Goal: Task Accomplishment & Management: Complete application form

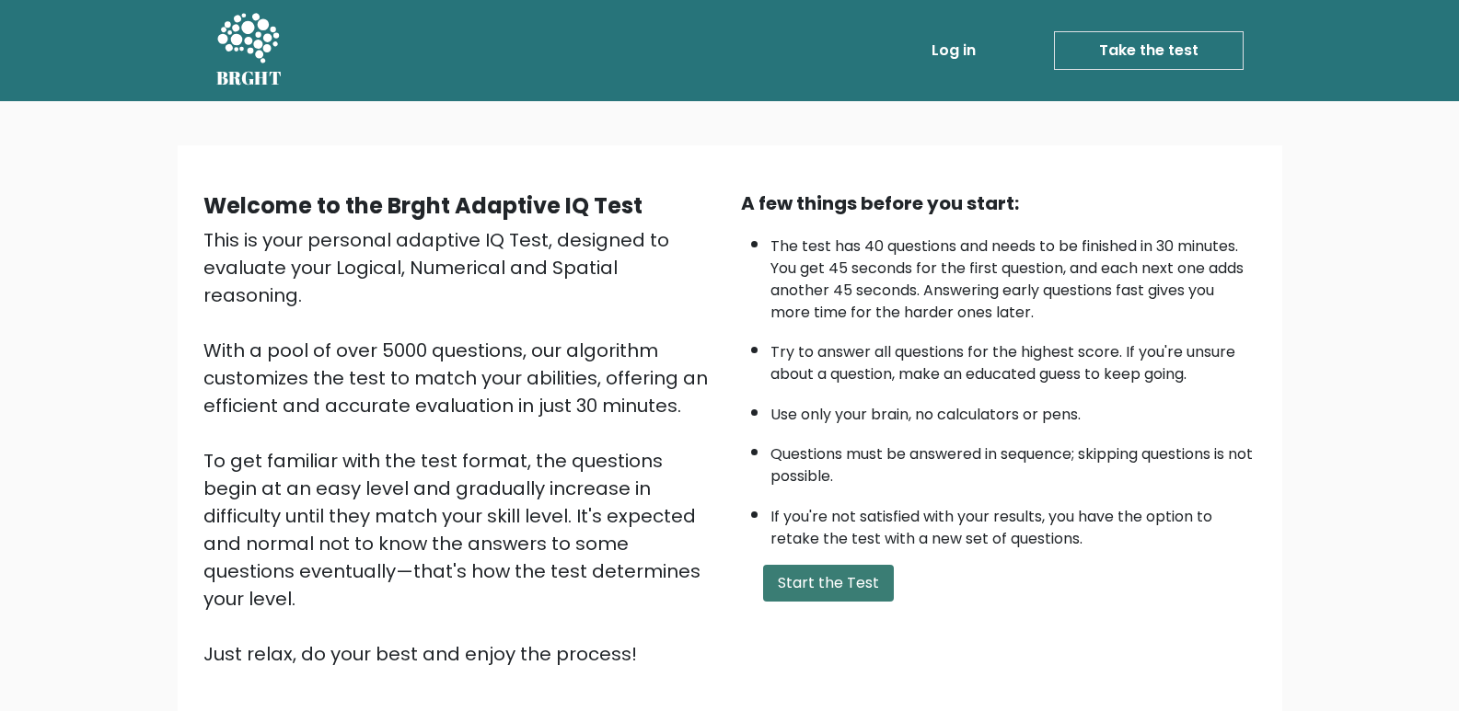
click at [838, 581] on button "Start the Test" at bounding box center [828, 583] width 131 height 37
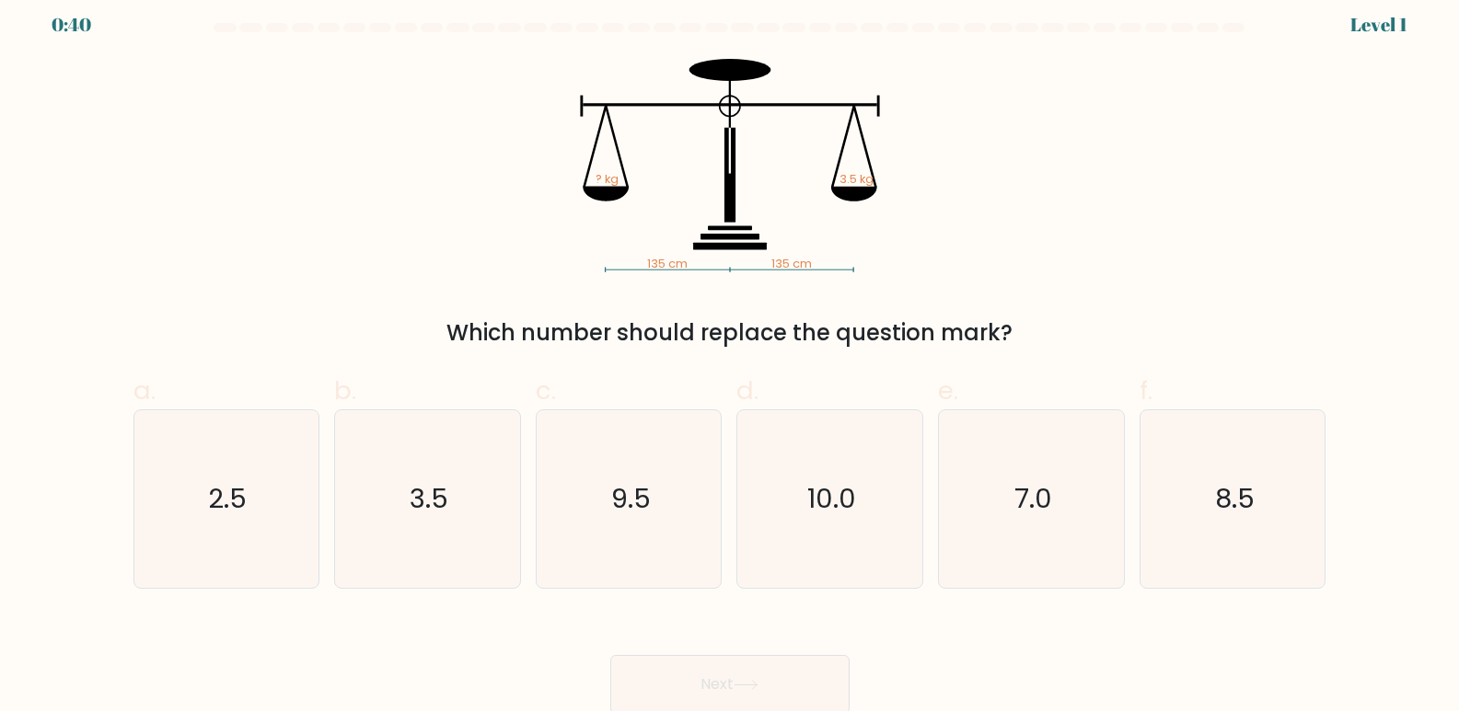
scroll to position [14, 0]
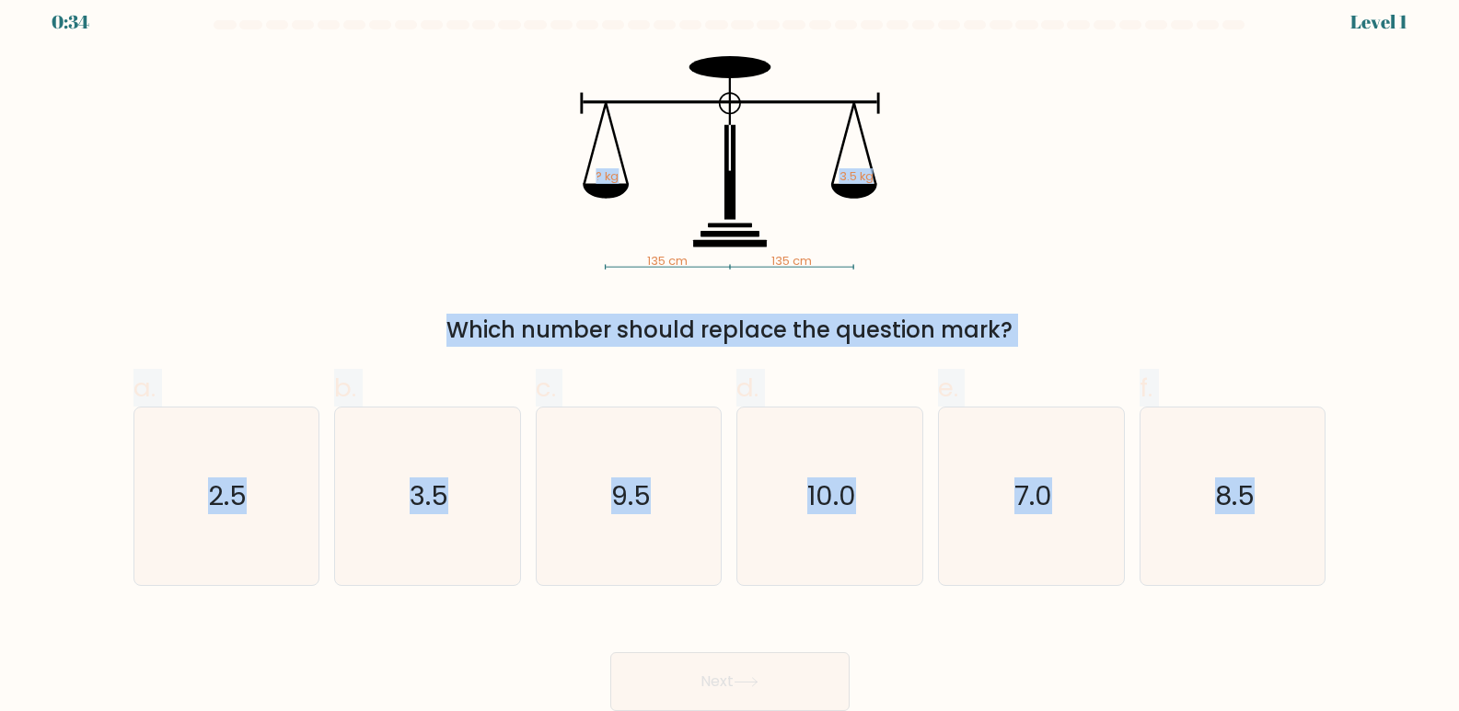
drag, startPoint x: 513, startPoint y: 76, endPoint x: 1113, endPoint y: 599, distance: 795.7
click at [1113, 599] on form at bounding box center [729, 365] width 1459 height 691
copy form "? kg 3.5 kg Which number should replace the question mark? a. 2.5 b. 3.5 c. 9.5…"
click at [438, 493] on text "3.5" at bounding box center [428, 497] width 39 height 37
click at [730, 354] on input "b. 3.5" at bounding box center [730, 348] width 1 height 12
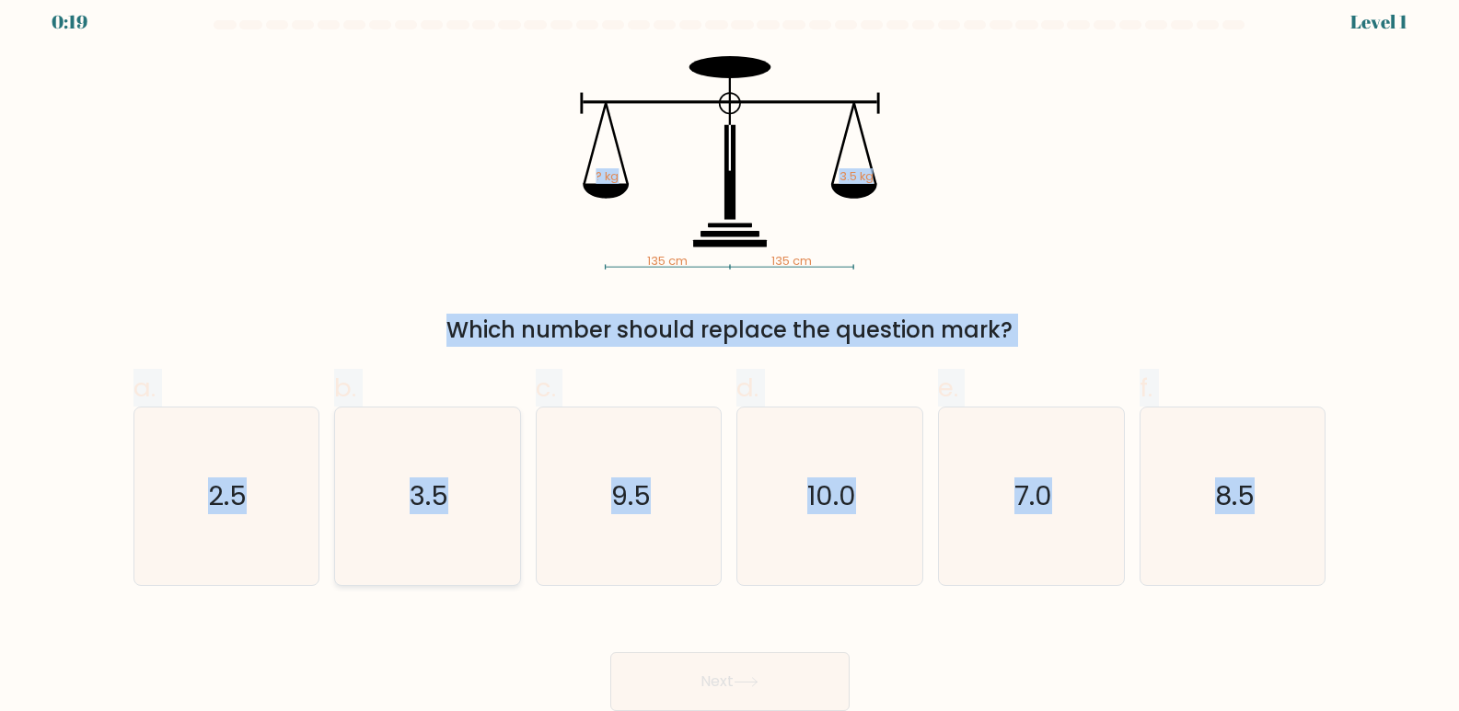
radio input "true"
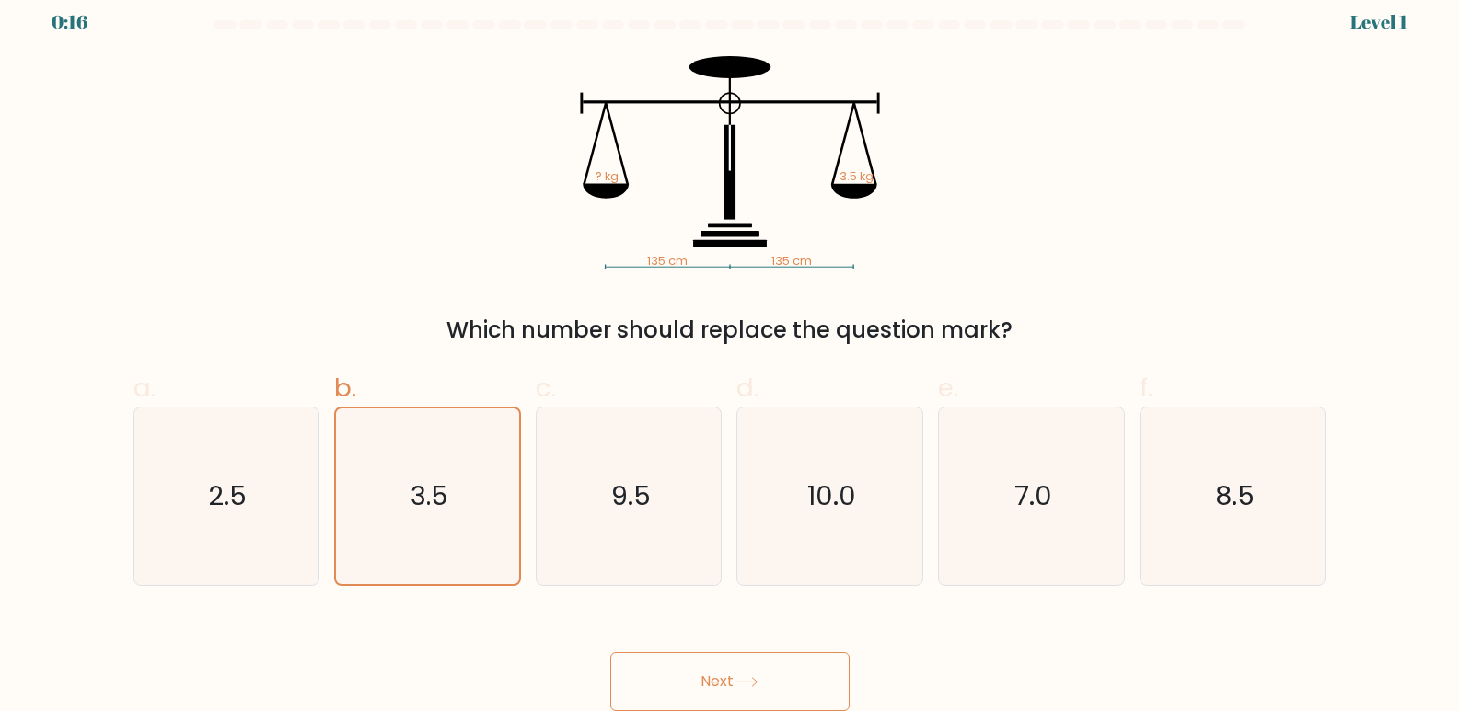
click at [654, 673] on button "Next" at bounding box center [729, 681] width 239 height 59
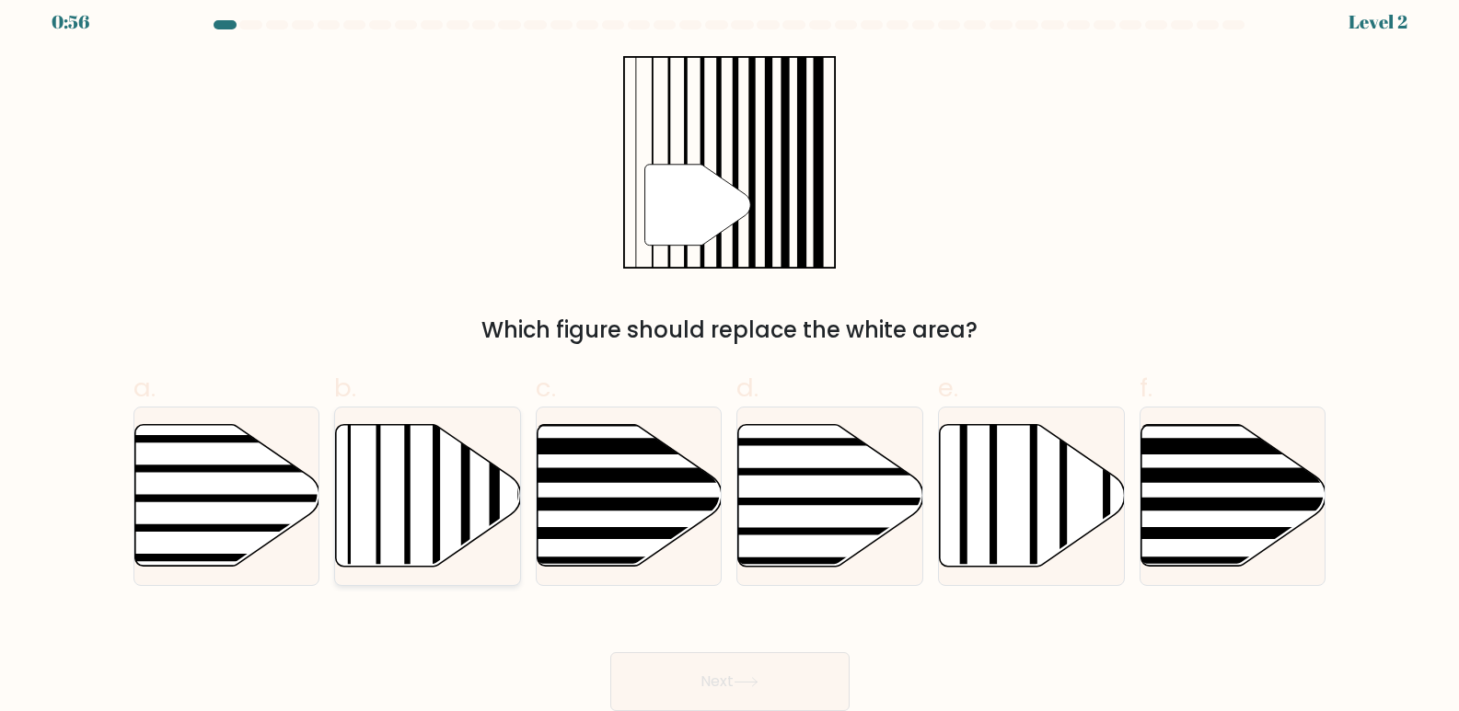
click at [447, 477] on icon at bounding box center [428, 496] width 185 height 142
click at [730, 354] on input "b." at bounding box center [730, 348] width 1 height 12
radio input "true"
click at [654, 676] on button "Next" at bounding box center [729, 681] width 239 height 59
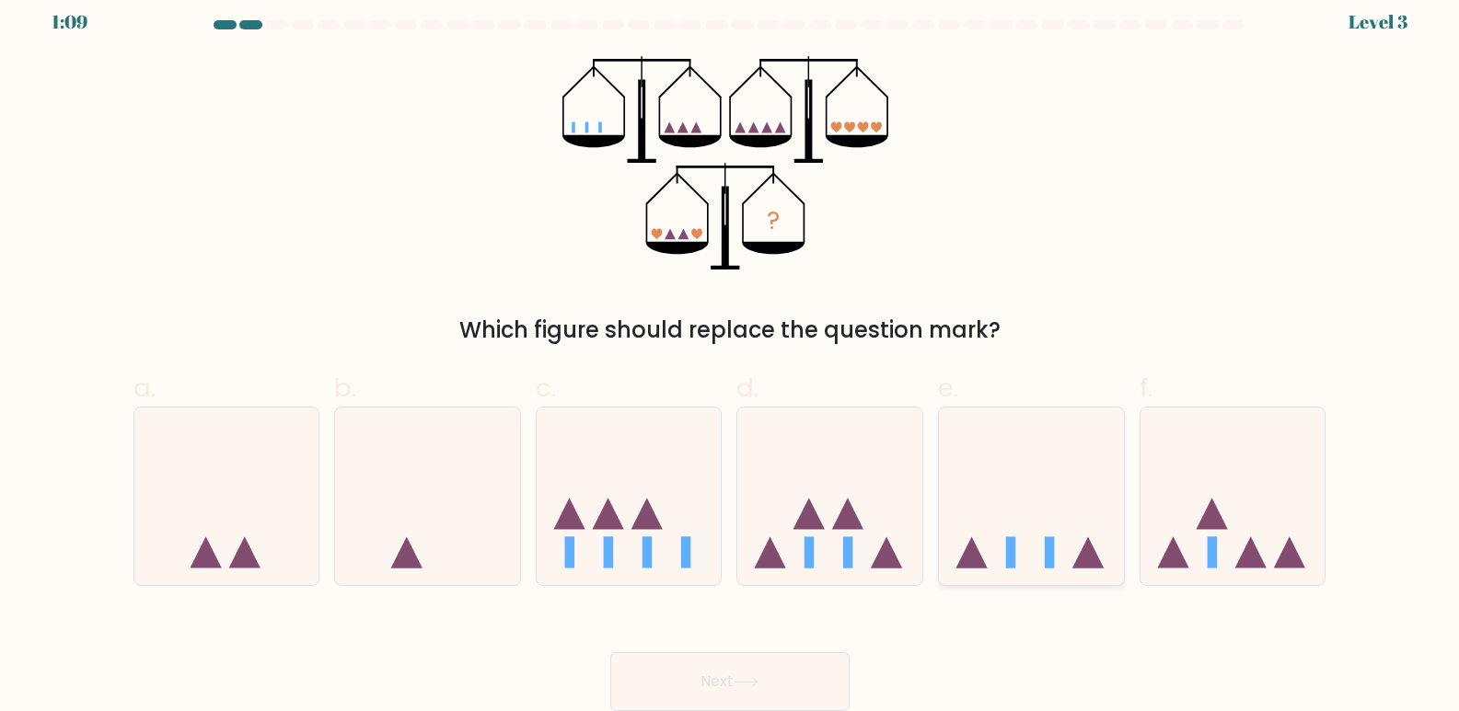
click at [994, 518] on icon at bounding box center [1031, 497] width 185 height 153
click at [731, 354] on input "e." at bounding box center [730, 348] width 1 height 12
radio input "true"
click at [738, 680] on icon at bounding box center [745, 682] width 25 height 10
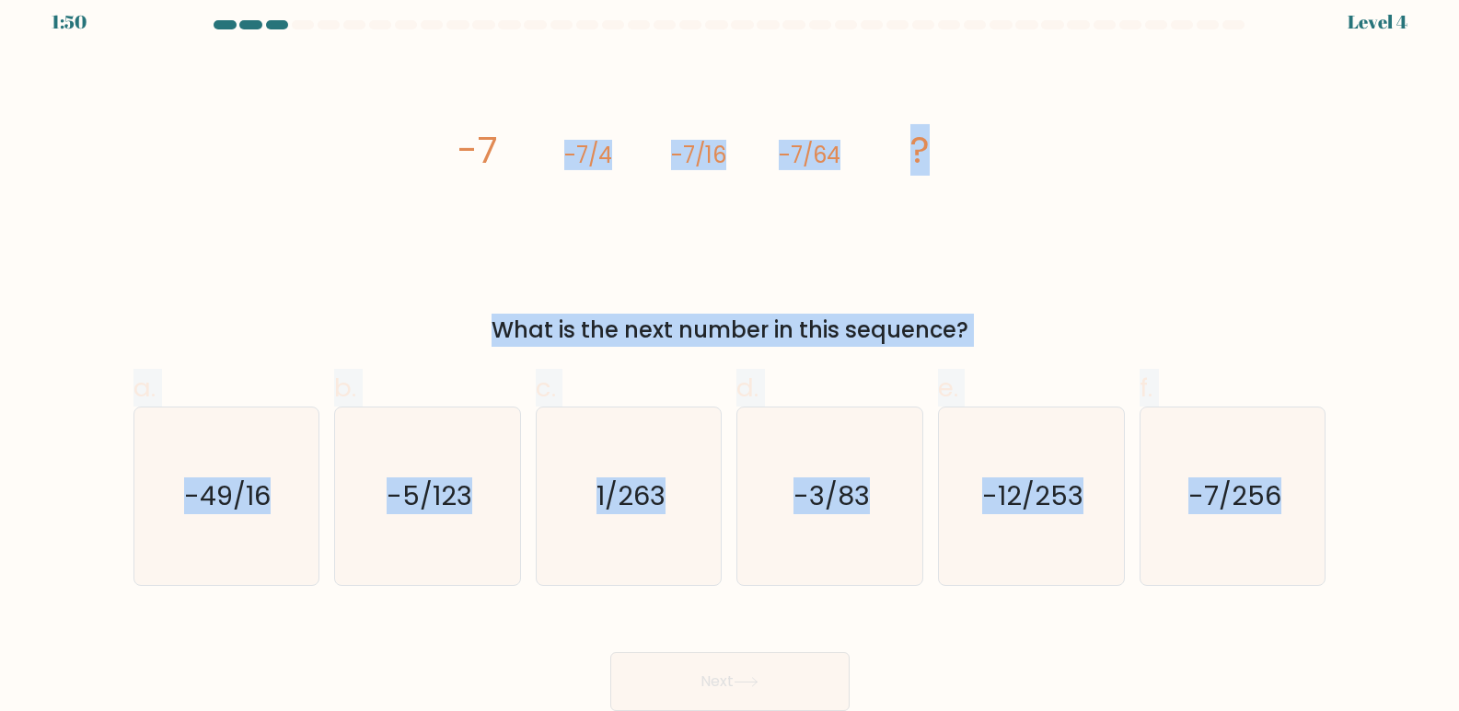
drag, startPoint x: 376, startPoint y: 109, endPoint x: 1172, endPoint y: 636, distance: 954.8
click at [1172, 636] on form at bounding box center [729, 365] width 1459 height 691
copy form "-7/4 -7/16 -7/64 ? What is the next number in this sequence? a. -49/16 b. -5/12…"
click at [1177, 474] on icon "-7/256" at bounding box center [1233, 497] width 178 height 178
click at [731, 354] on input "f. -7/256" at bounding box center [730, 348] width 1 height 12
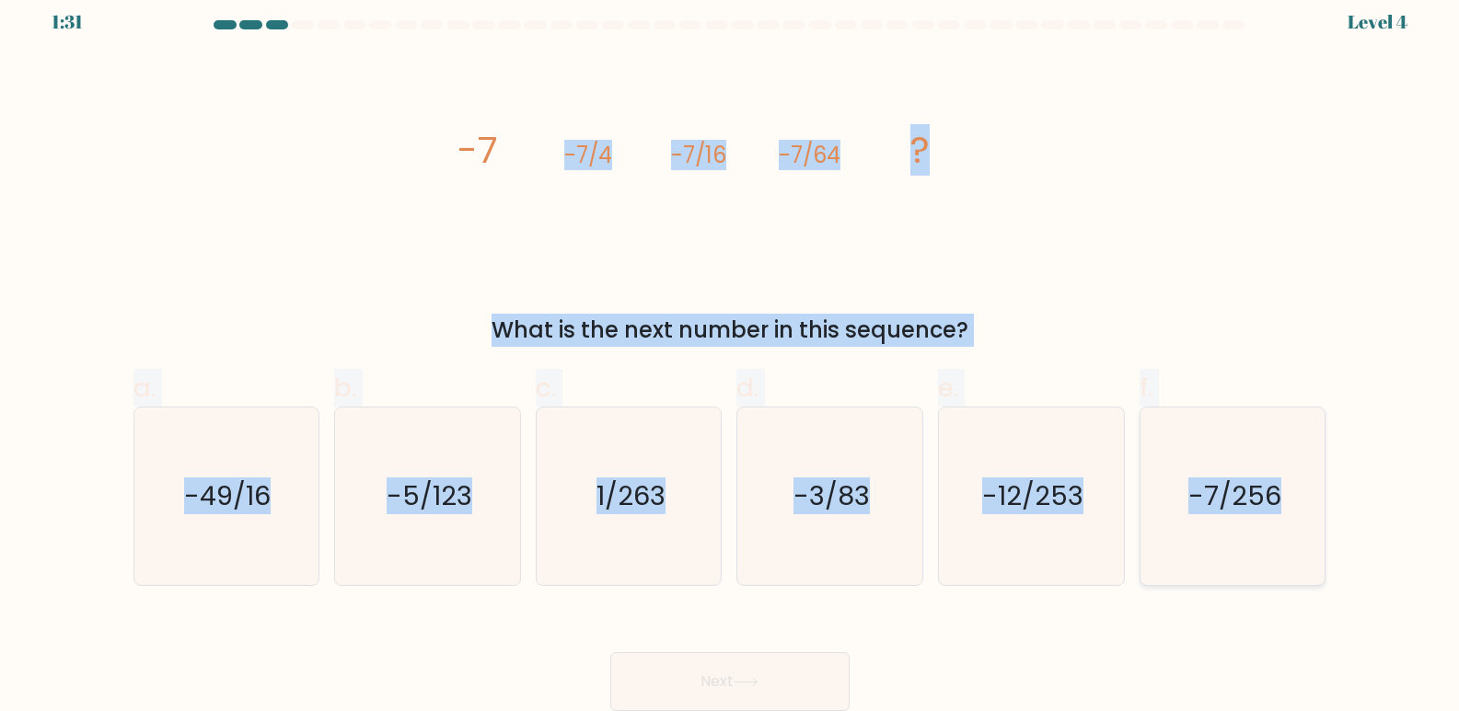
radio input "true"
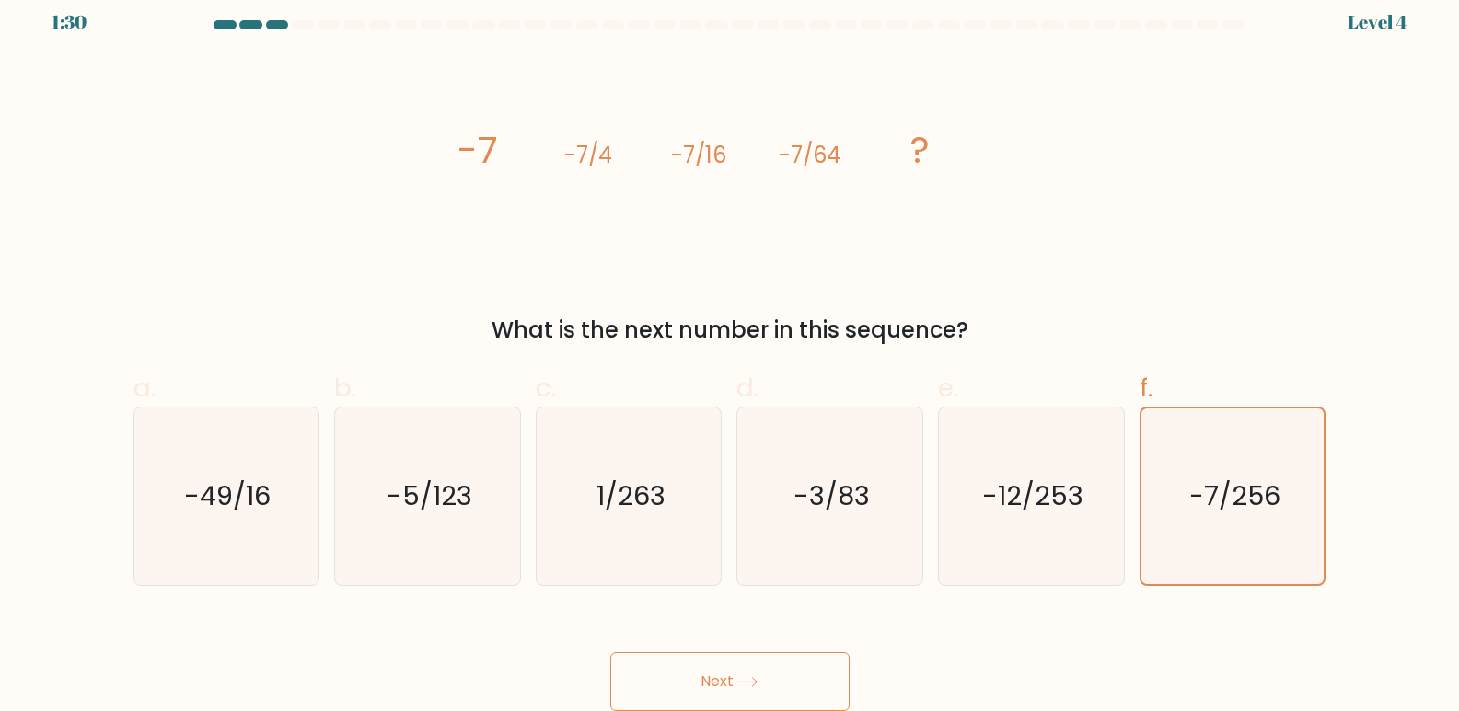
click at [790, 660] on button "Next" at bounding box center [729, 681] width 239 height 59
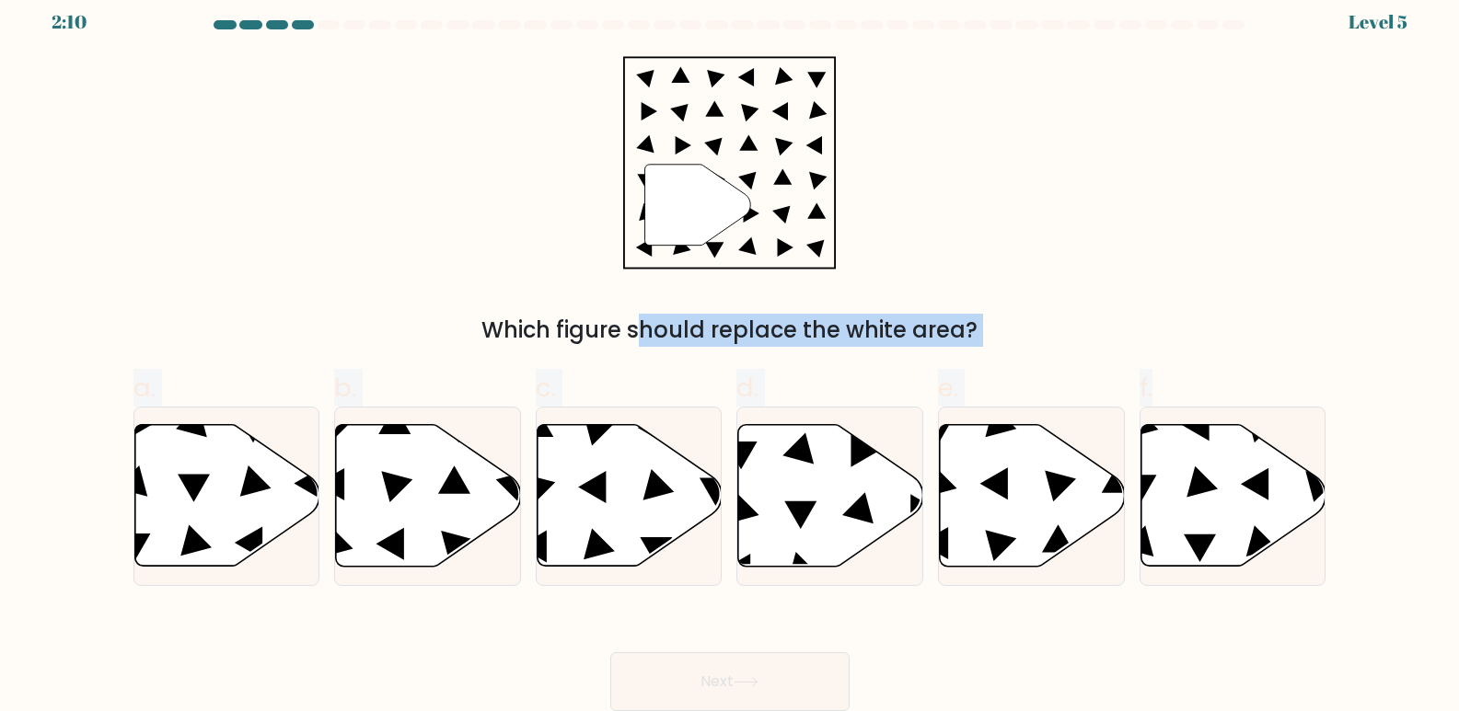
drag, startPoint x: 437, startPoint y: 39, endPoint x: 1151, endPoint y: 632, distance: 928.5
click at [1151, 632] on form at bounding box center [729, 365] width 1459 height 691
click at [1138, 288] on div "" Which figure should replace the white area?" at bounding box center [729, 201] width 1215 height 291
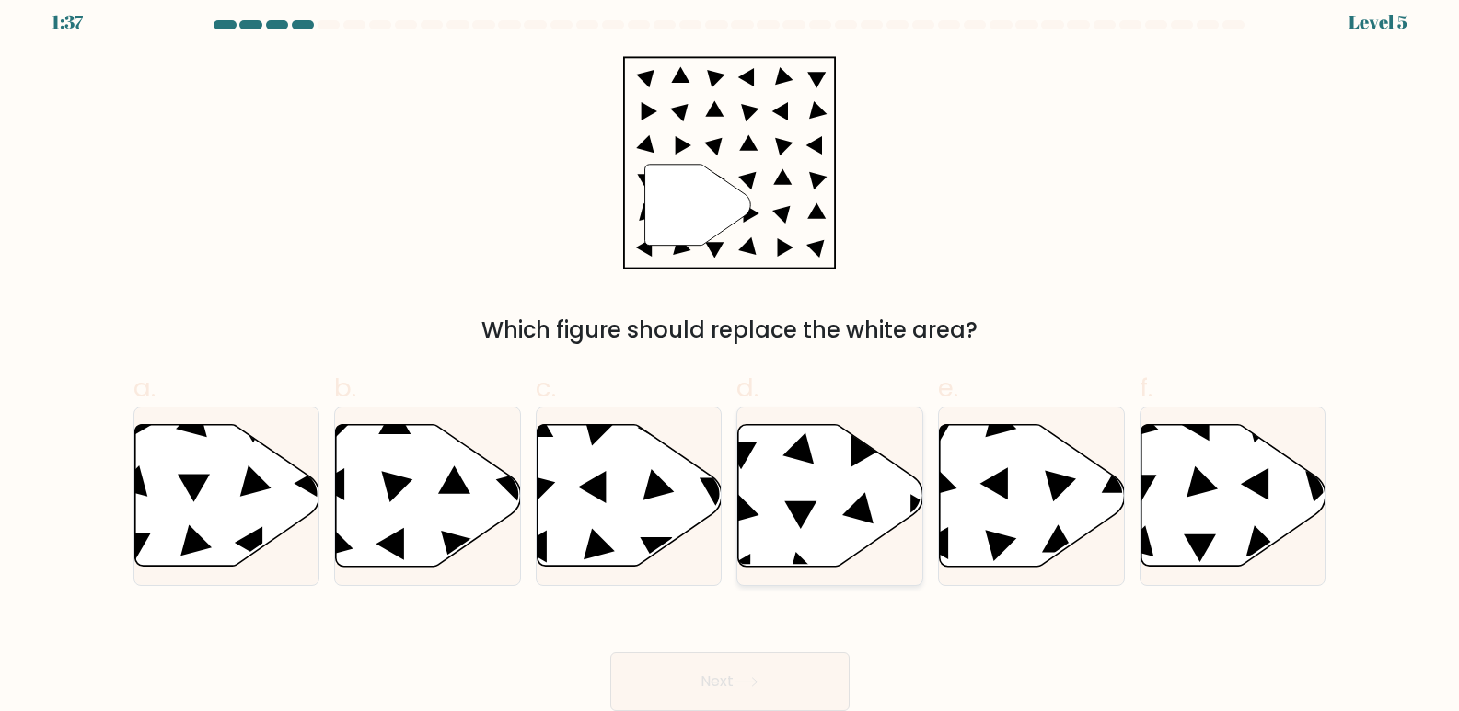
click at [784, 493] on icon at bounding box center [830, 496] width 185 height 142
click at [731, 354] on input "d." at bounding box center [730, 348] width 1 height 12
radio input "true"
click at [755, 673] on button "Next" at bounding box center [729, 681] width 239 height 59
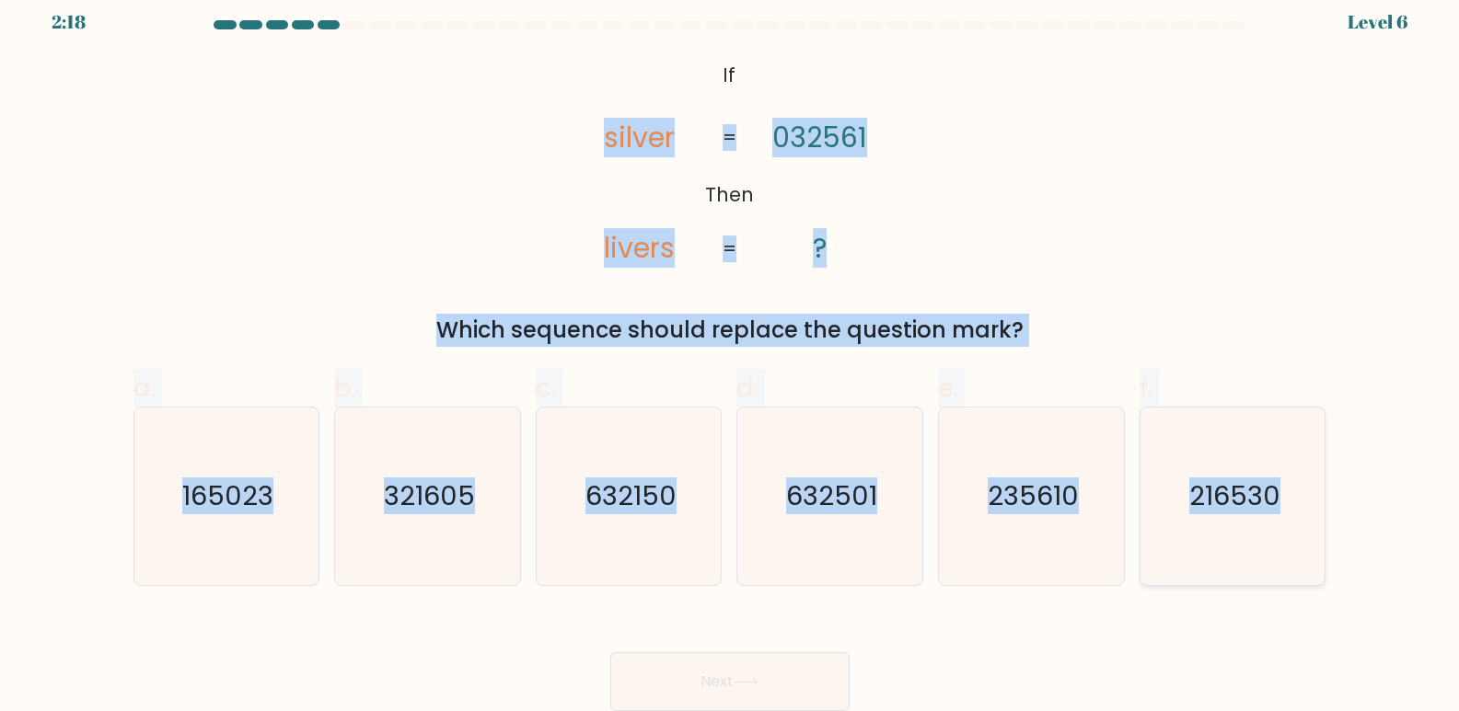
drag, startPoint x: 490, startPoint y: 79, endPoint x: 1312, endPoint y: 559, distance: 952.6
click at [1312, 559] on form "If ?" at bounding box center [729, 365] width 1459 height 691
copy form "silver livers 032561 ? = = Which sequence should replace the question mark? a. …"
click at [1190, 504] on text "216530" at bounding box center [1234, 497] width 91 height 37
click at [731, 354] on input "f. 216530" at bounding box center [730, 348] width 1 height 12
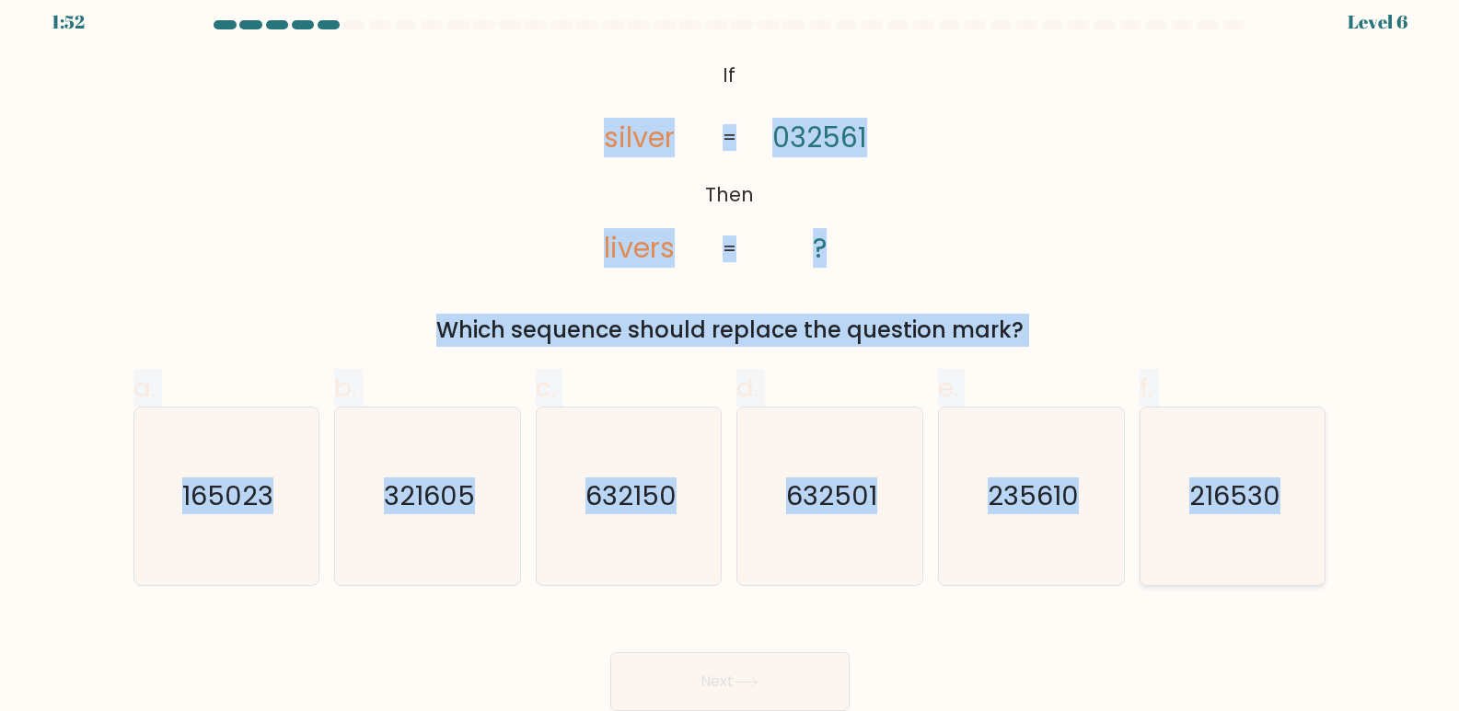
radio input "true"
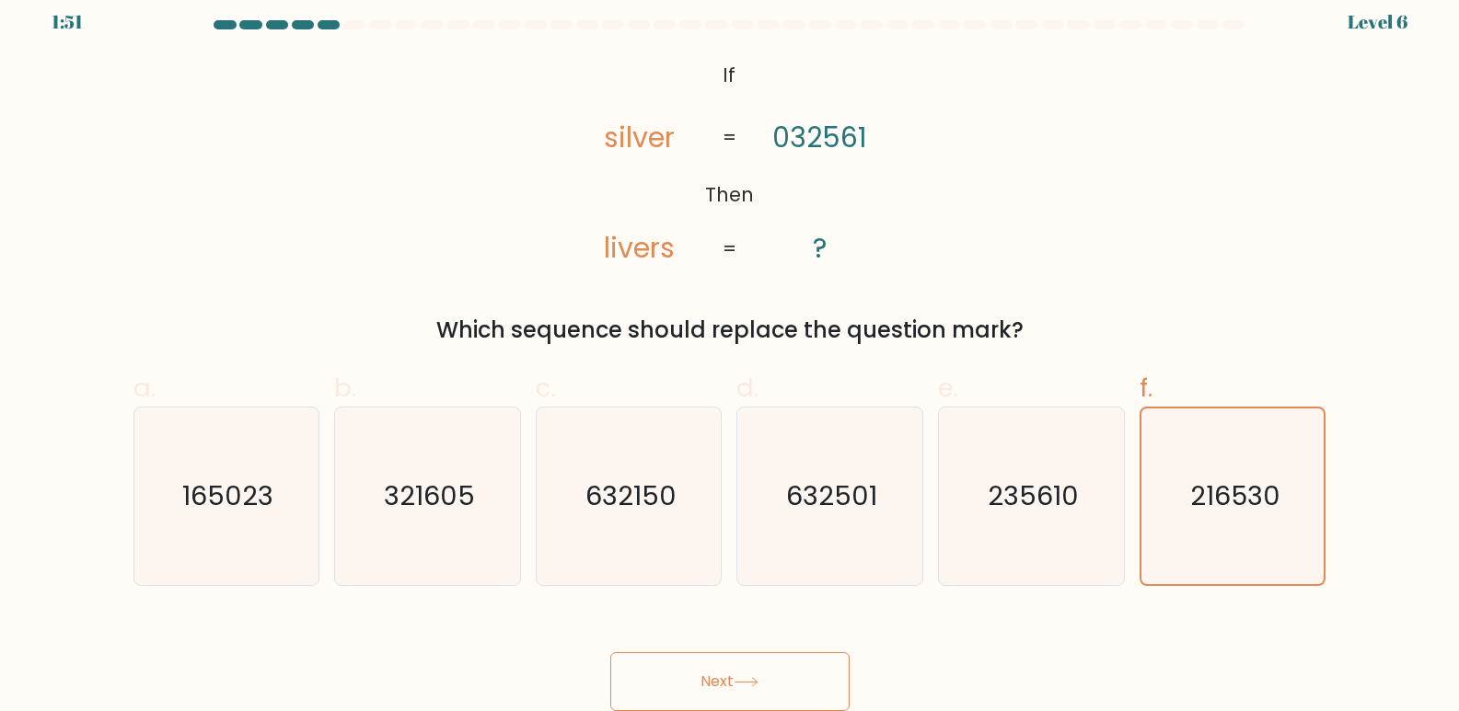
click at [752, 671] on button "Next" at bounding box center [729, 681] width 239 height 59
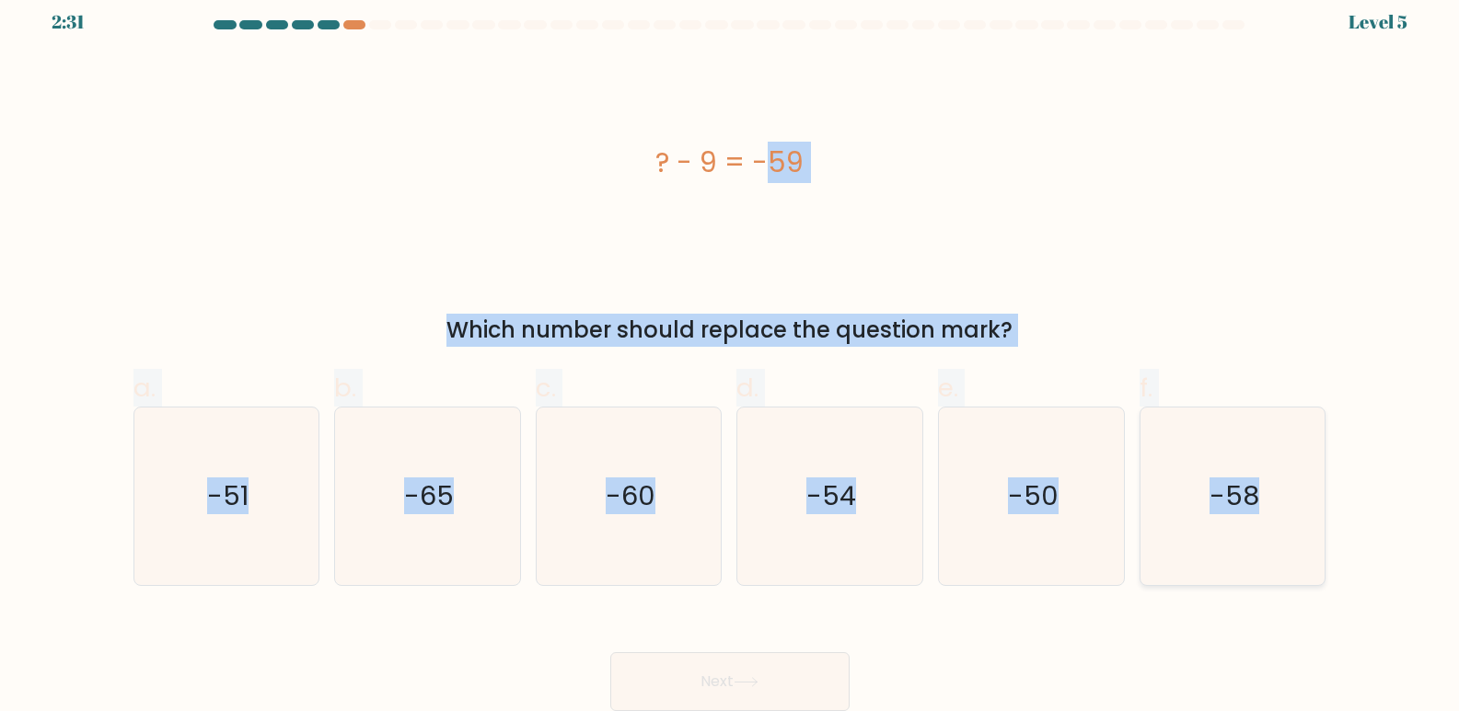
drag, startPoint x: 563, startPoint y: 136, endPoint x: 1285, endPoint y: 536, distance: 824.6
click at [1285, 536] on form "a." at bounding box center [729, 365] width 1459 height 691
copy form "? - 9 = -59 Which number should replace the question mark? a. -51 b. -65 c. -60…"
click at [1045, 509] on text "-50" at bounding box center [1033, 497] width 51 height 37
click at [731, 354] on input "e. -50" at bounding box center [730, 348] width 1 height 12
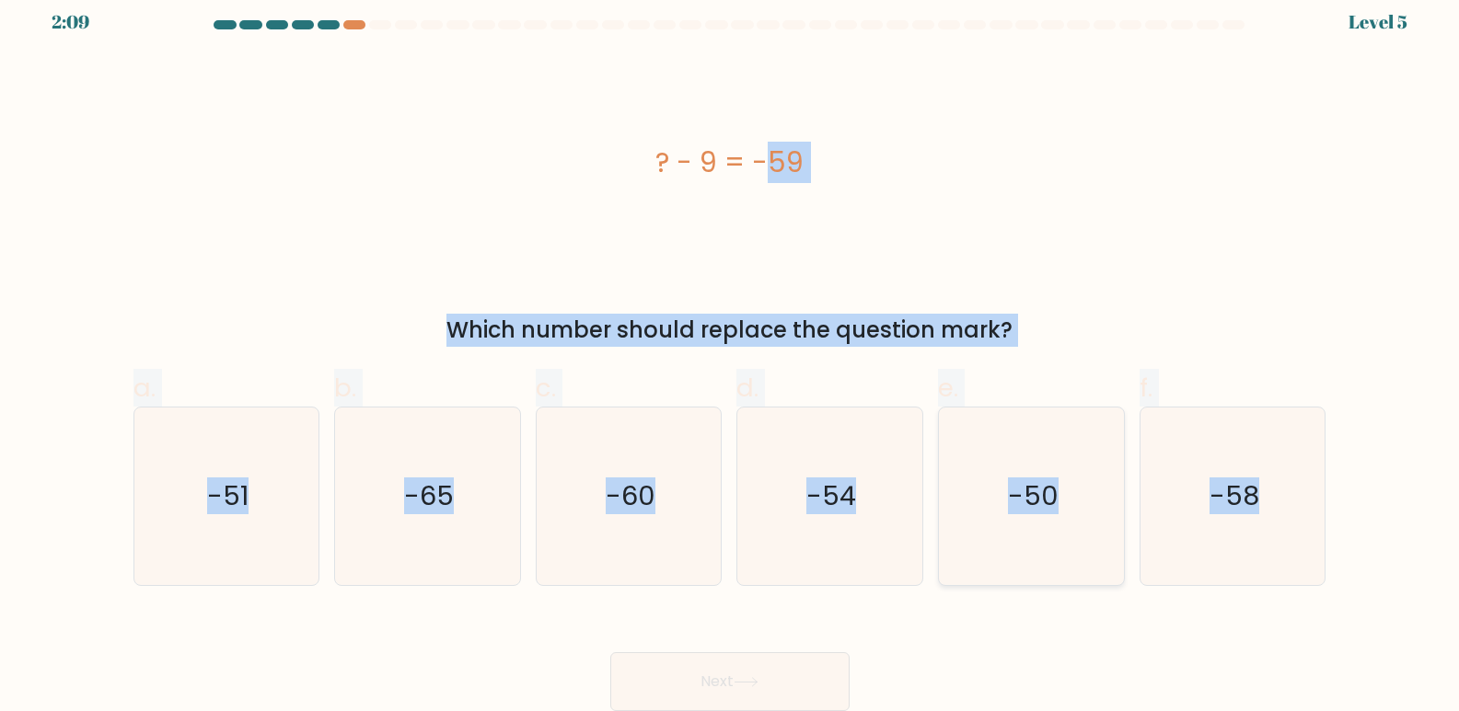
radio input "true"
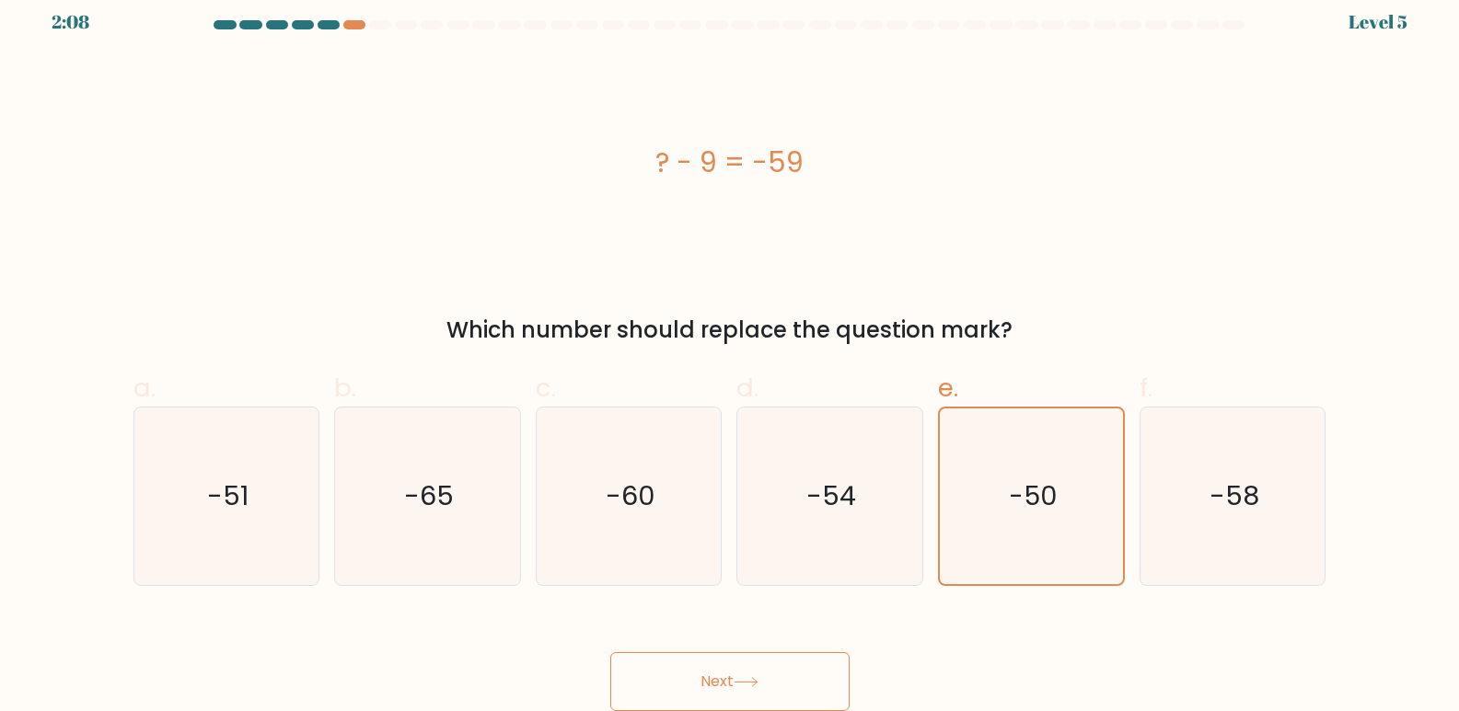
click at [797, 686] on button "Next" at bounding box center [729, 681] width 239 height 59
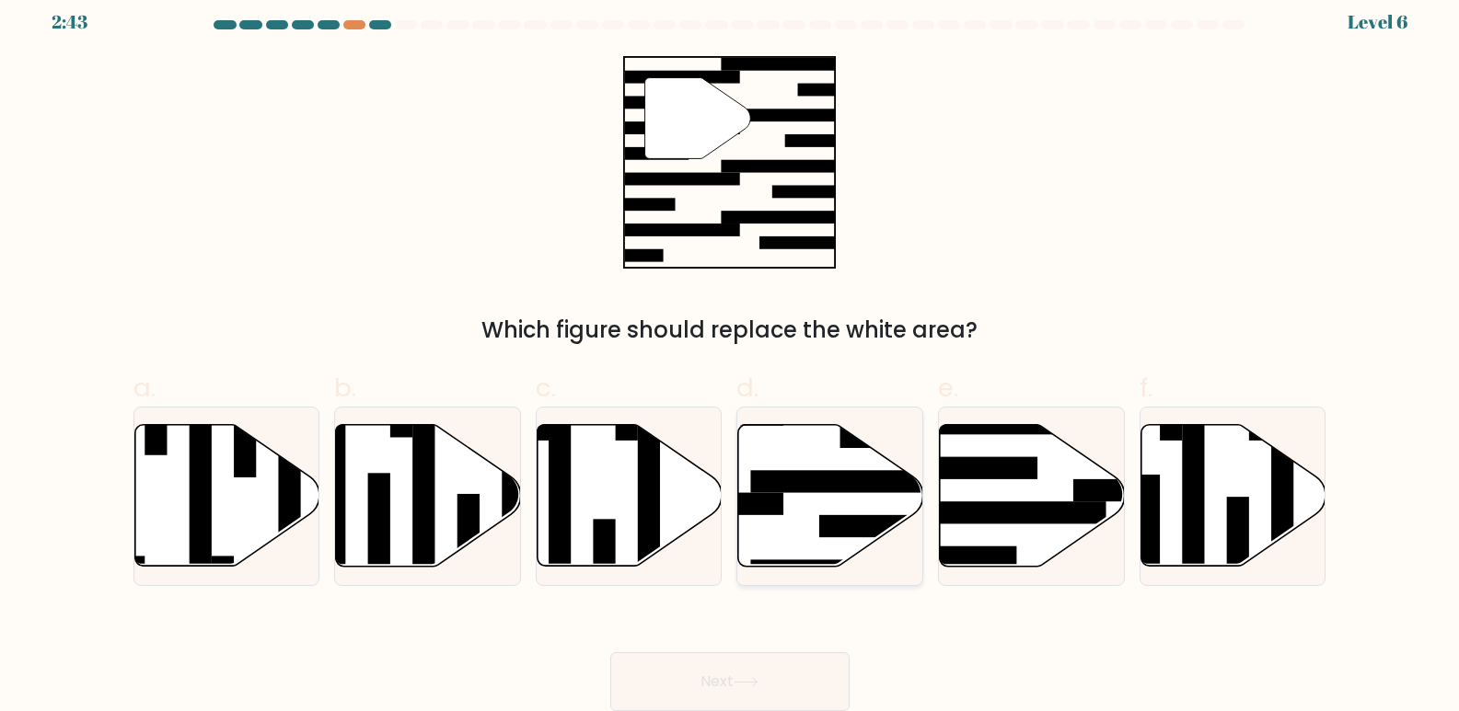
click at [820, 541] on icon at bounding box center [830, 496] width 185 height 142
click at [731, 354] on input "d." at bounding box center [730, 348] width 1 height 12
radio input "true"
click at [768, 703] on button "Next" at bounding box center [729, 681] width 239 height 59
